Goal: Information Seeking & Learning: Find specific fact

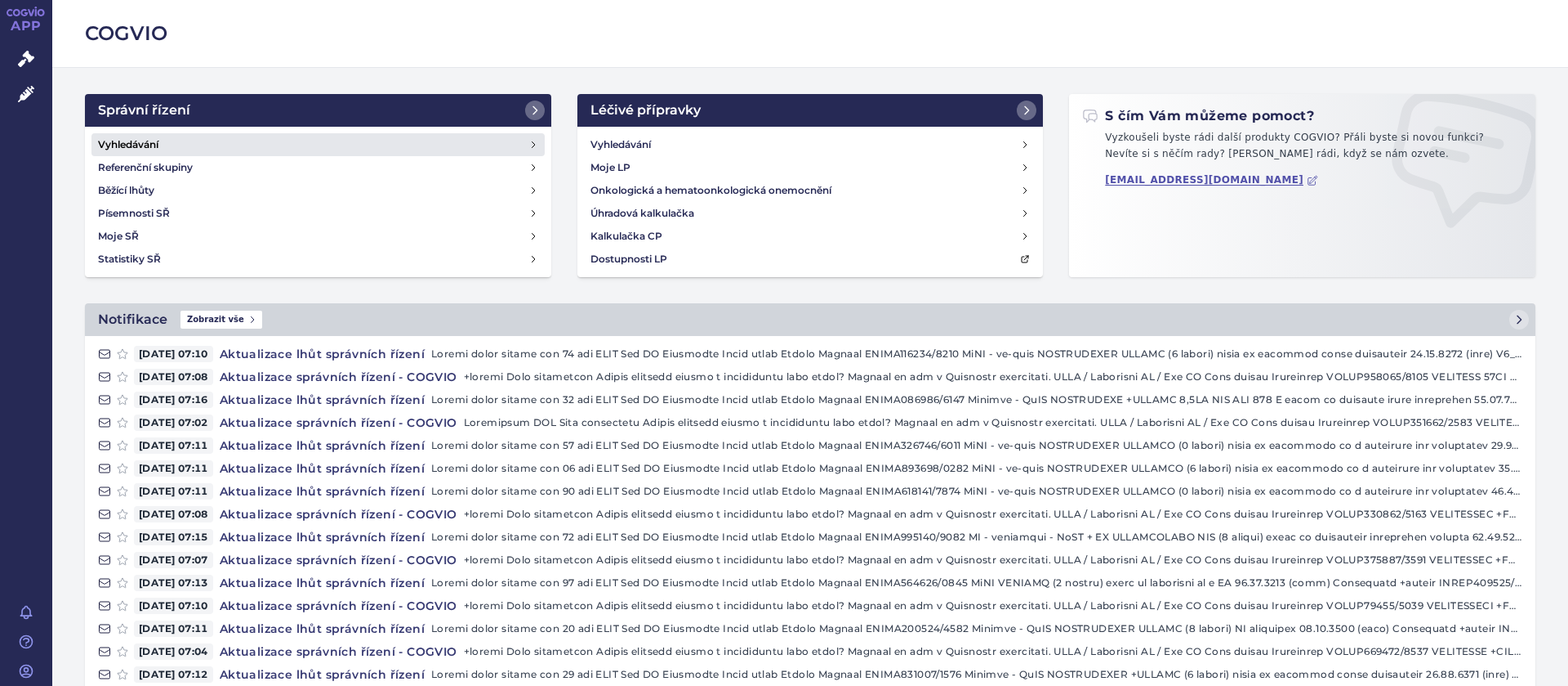
click at [147, 139] on h4 "Vyhledávání" at bounding box center [128, 145] width 60 height 17
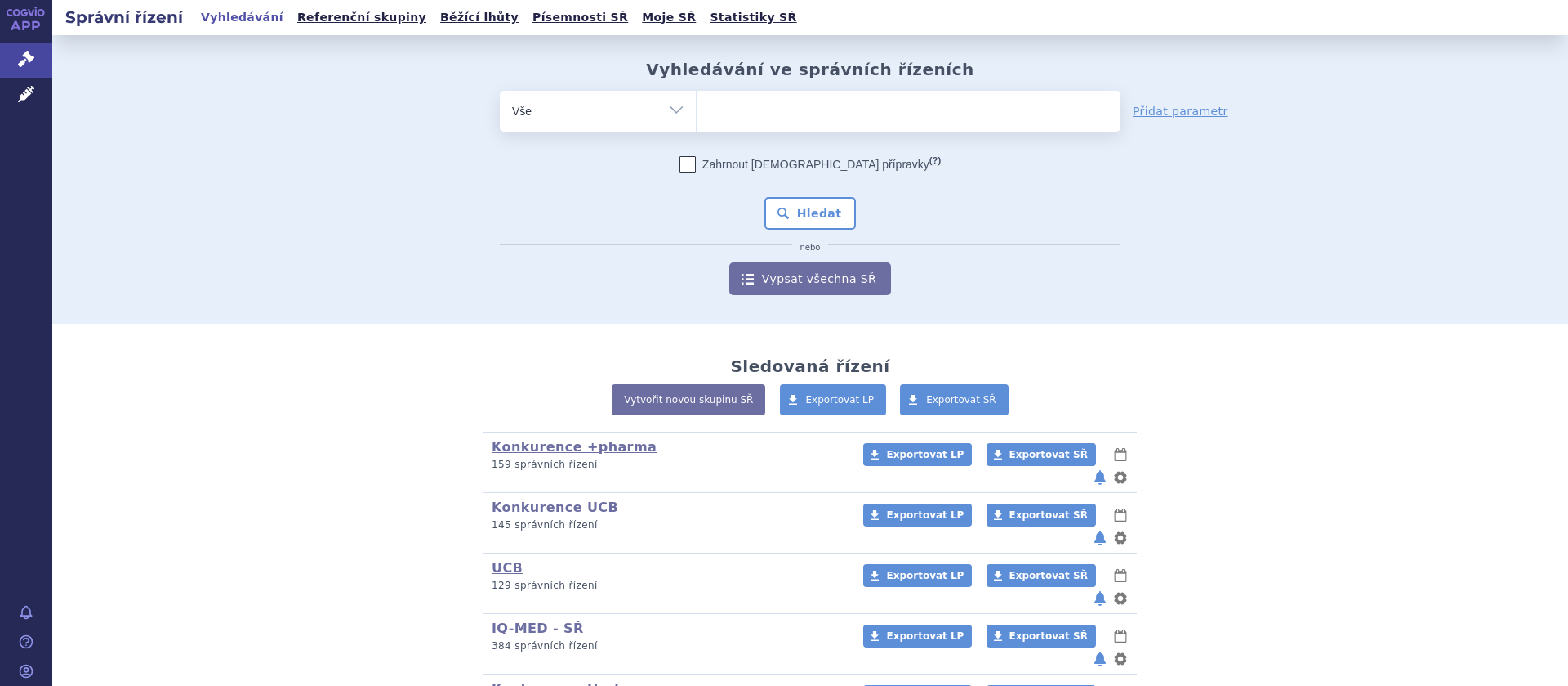
click at [725, 96] on ul at bounding box center [908, 108] width 424 height 34
click at [697, 96] on select at bounding box center [696, 110] width 1 height 41
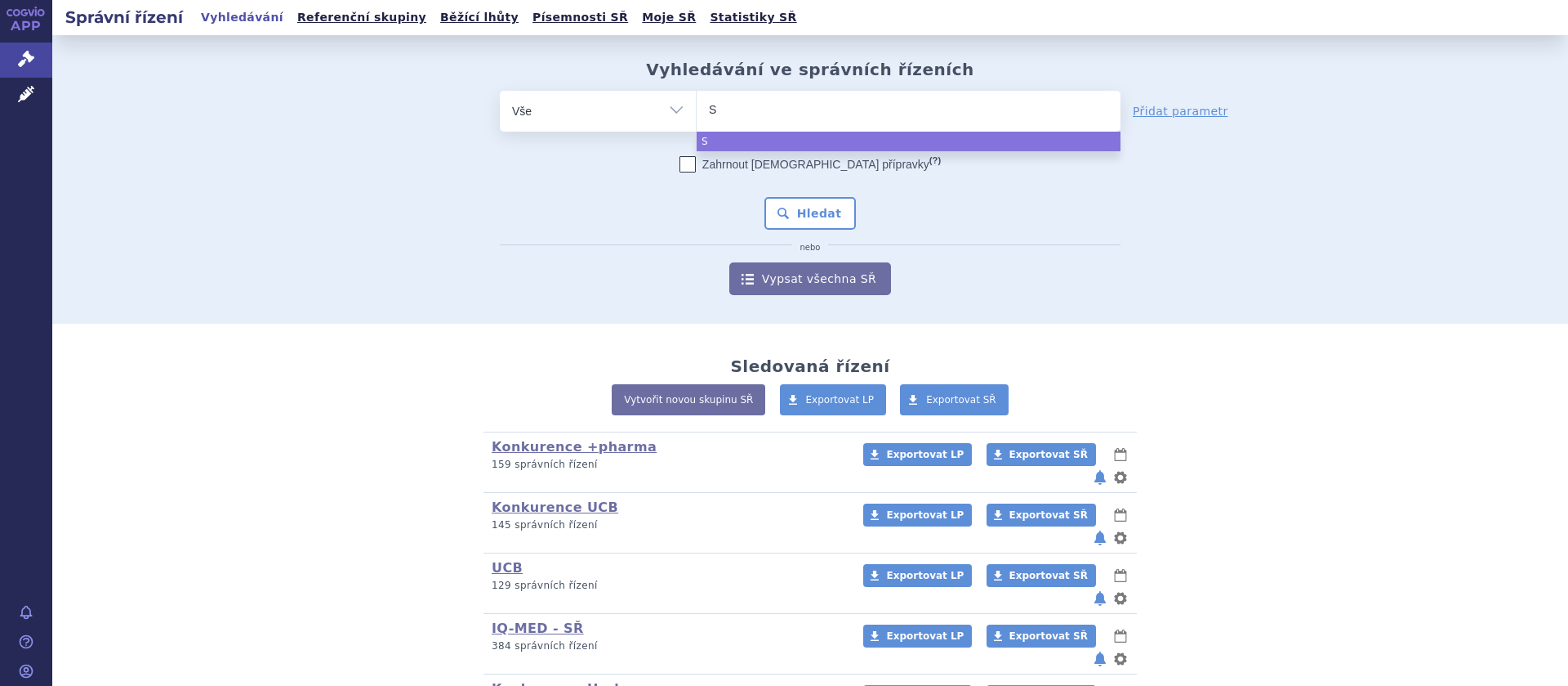
type input "SE"
type input "SETA"
type input "SETAL"
type input "SETALO"
type input "SETALOF"
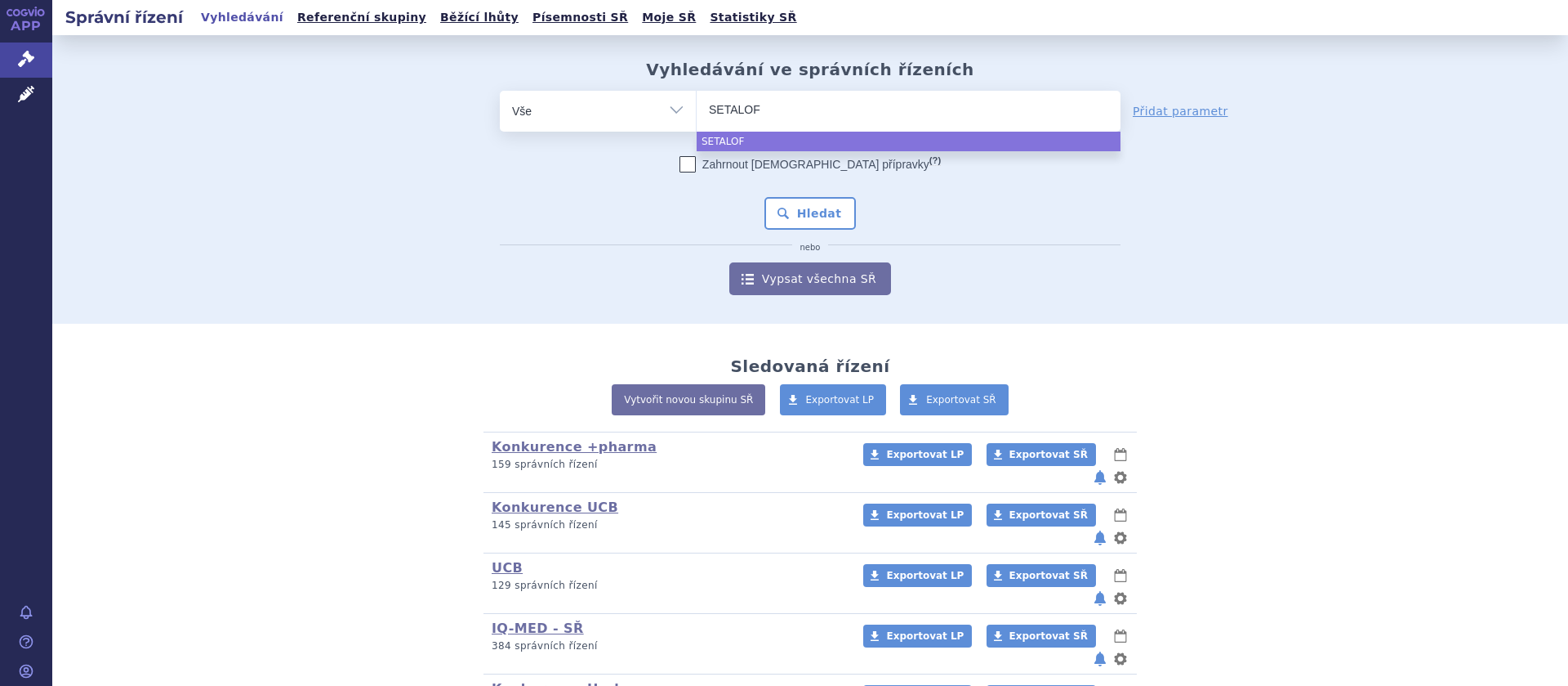
type input "SETALOFT"
select select "SETALOFT"
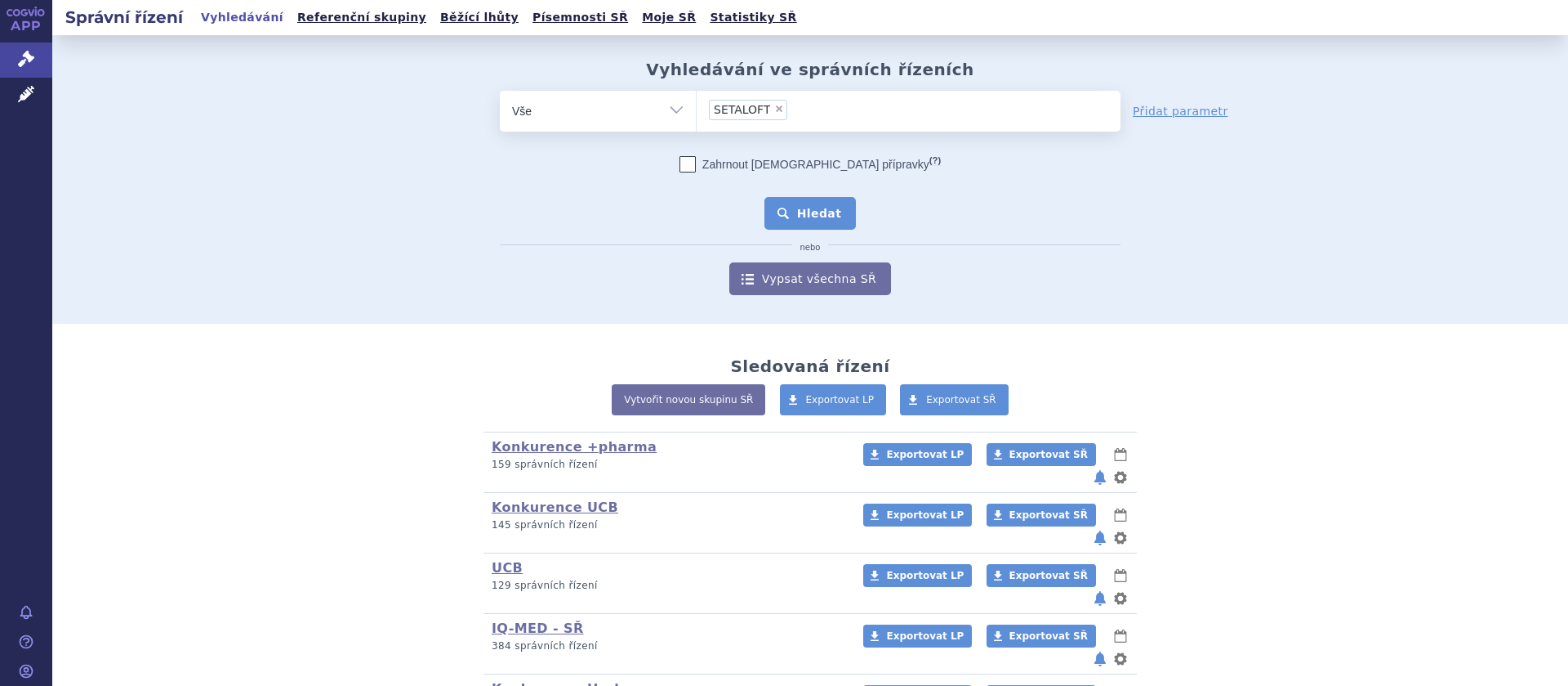
click at [802, 216] on button "Hledat" at bounding box center [810, 213] width 92 height 32
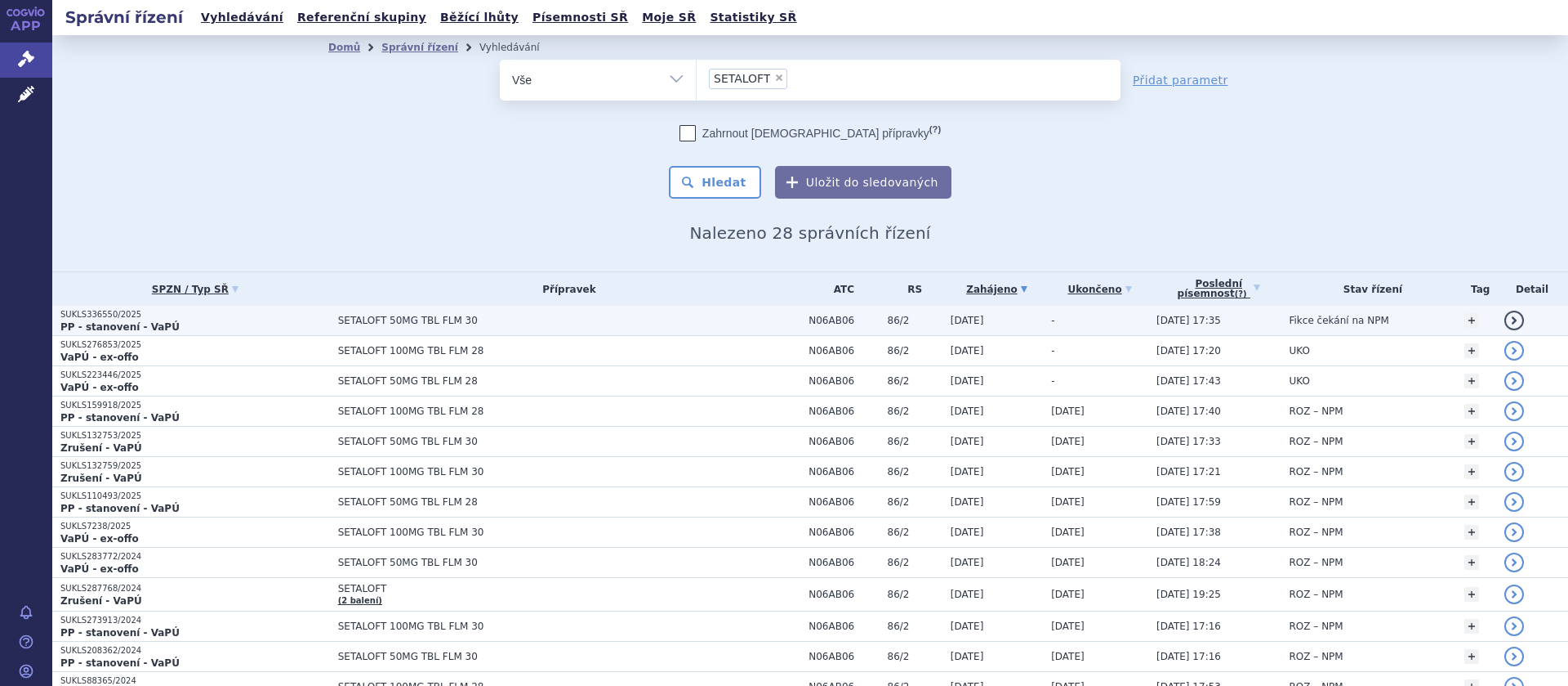
click at [405, 317] on span "SETALOFT 50MG TBL FLM 30" at bounding box center [542, 320] width 408 height 11
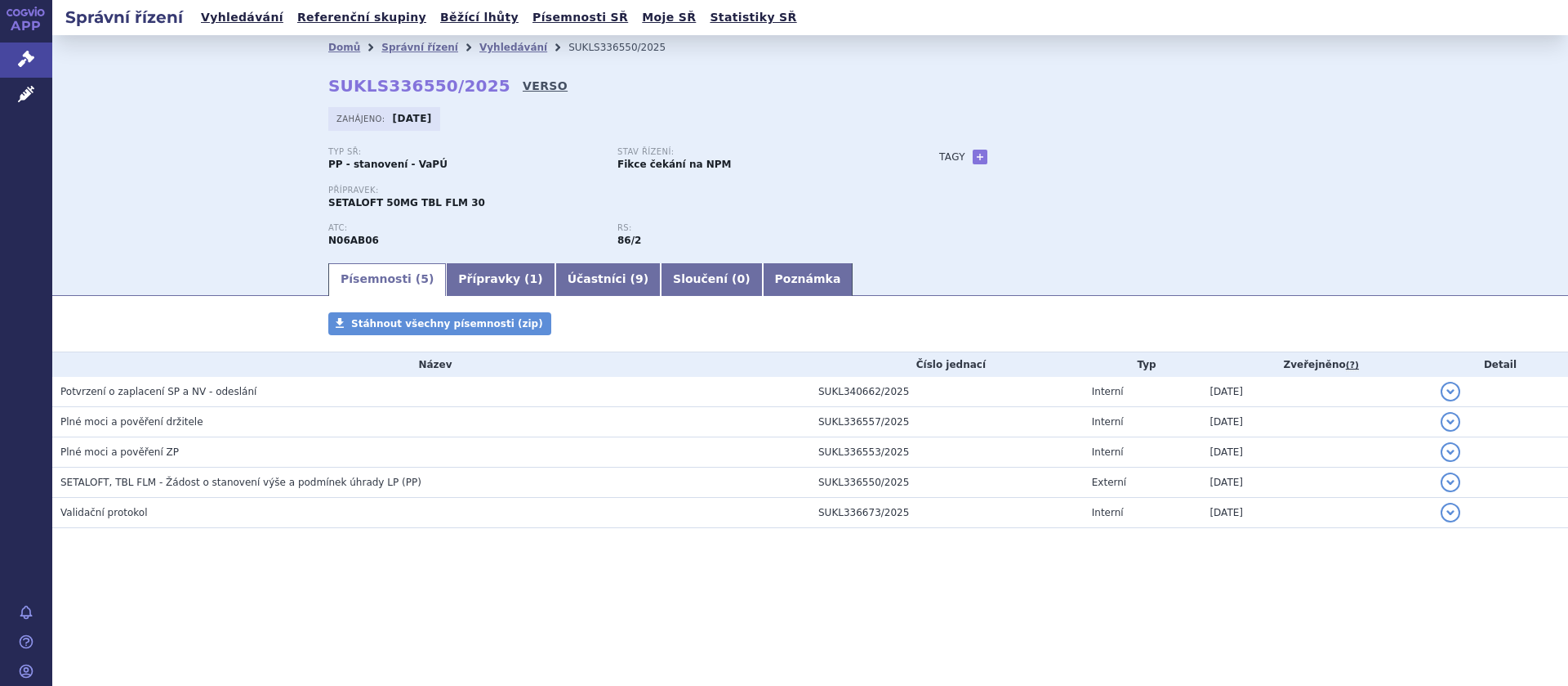
click at [522, 87] on link "VERSO" at bounding box center [545, 86] width 45 height 17
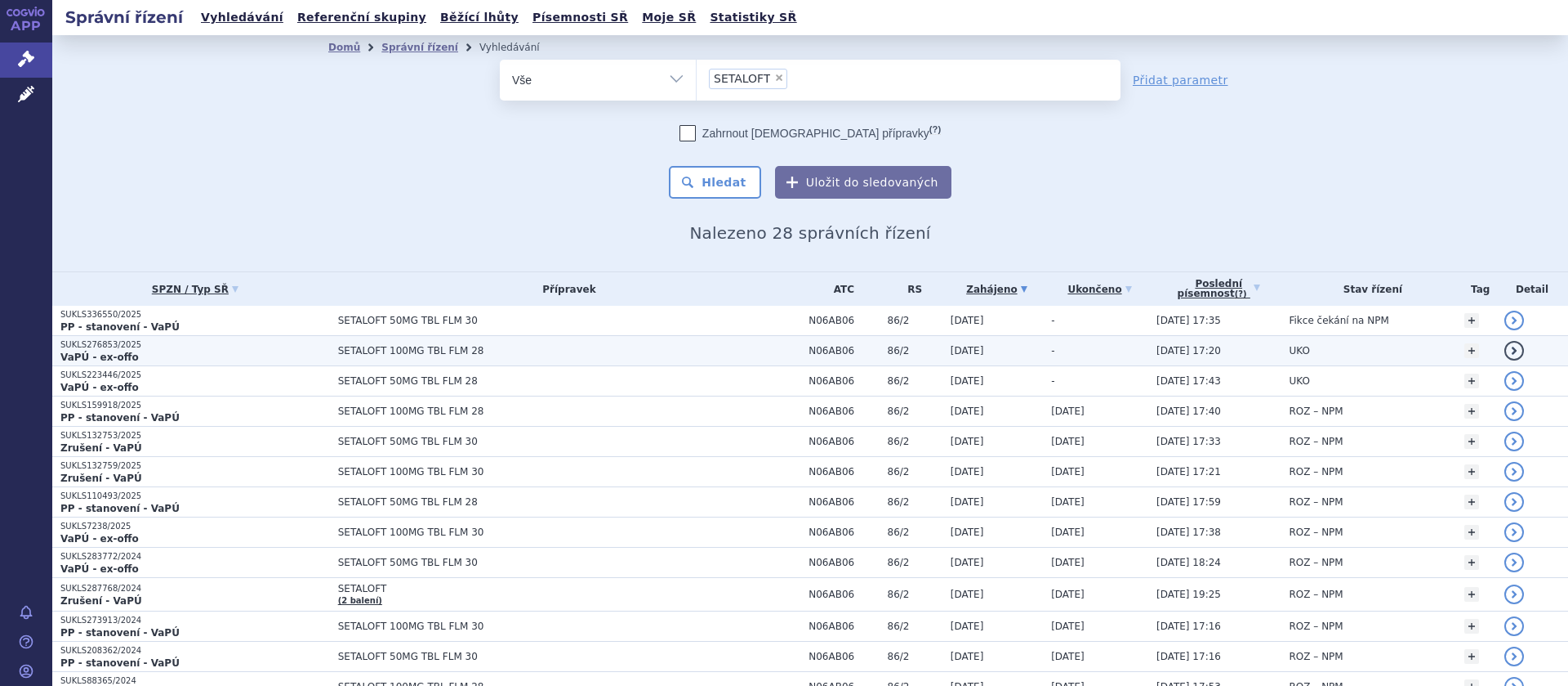
click at [409, 355] on span "SETALOFT 100MG TBL FLM 28" at bounding box center [542, 350] width 408 height 11
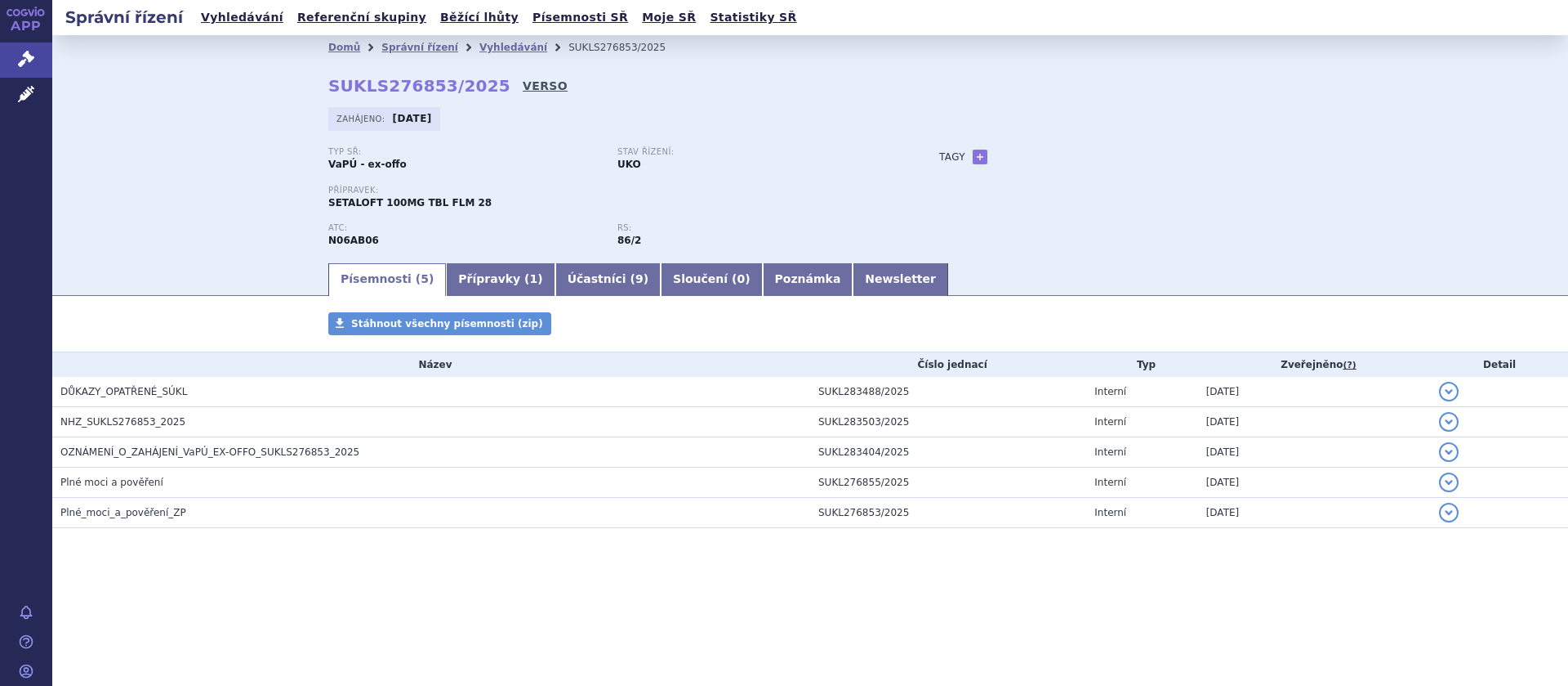
click at [522, 84] on link "VERSO" at bounding box center [545, 86] width 45 height 17
